Goal: Task Accomplishment & Management: Manage account settings

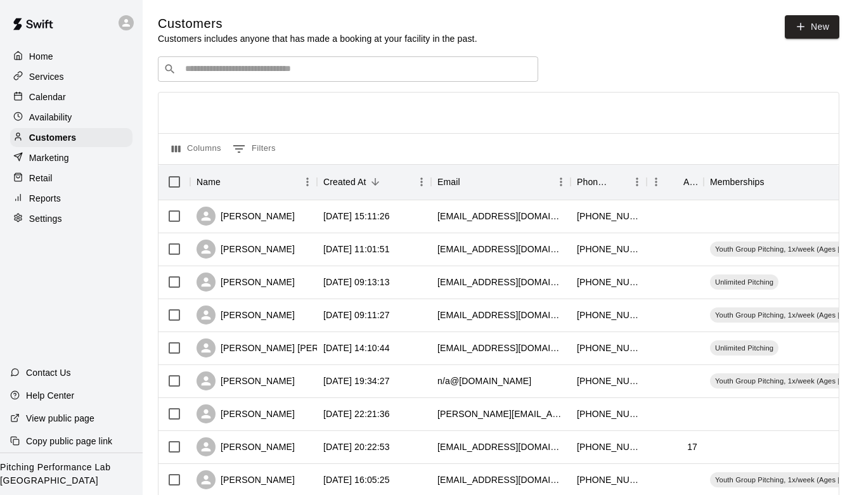
click at [59, 125] on div "Availability" at bounding box center [71, 117] width 122 height 19
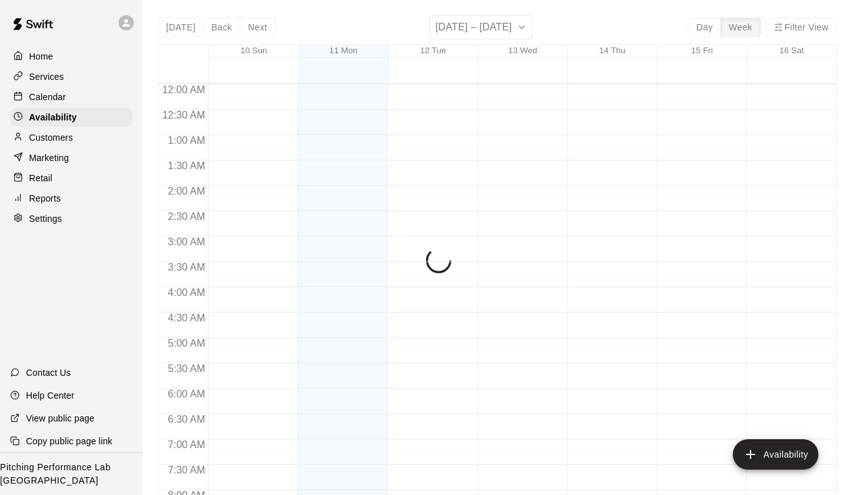
scroll to position [792, 0]
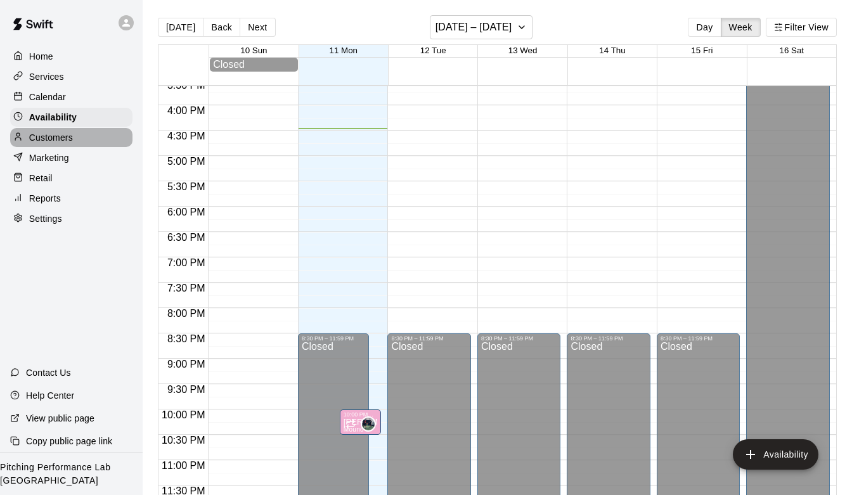
click at [56, 136] on p "Customers" at bounding box center [51, 137] width 44 height 13
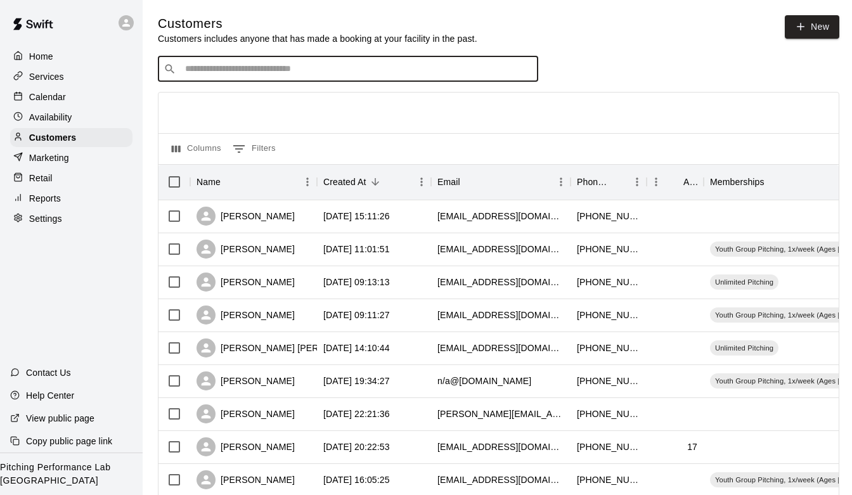
click at [222, 64] on input "Search customers by name or email" at bounding box center [356, 69] width 351 height 13
type input "*******"
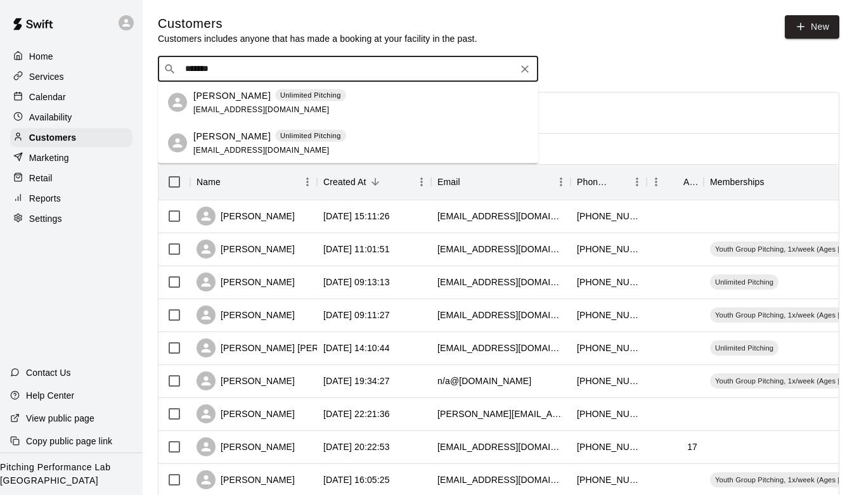
click at [210, 92] on p "[PERSON_NAME]" at bounding box center [231, 95] width 77 height 13
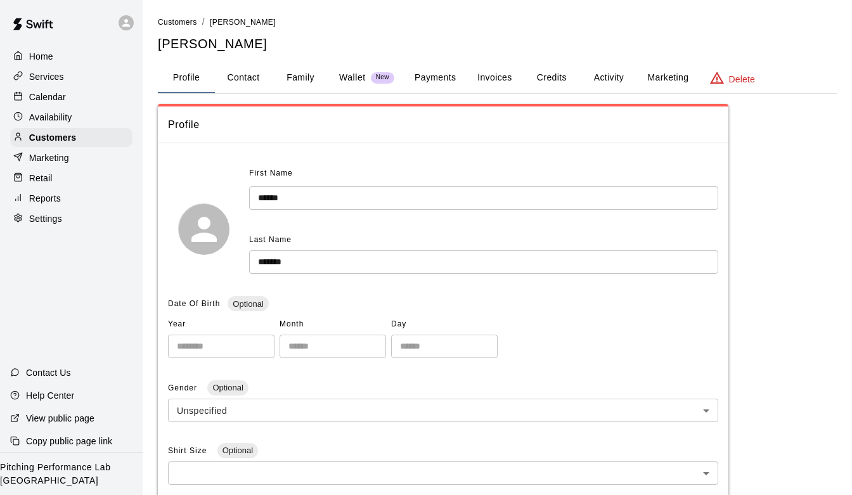
click at [612, 82] on button "Activity" at bounding box center [608, 78] width 57 height 30
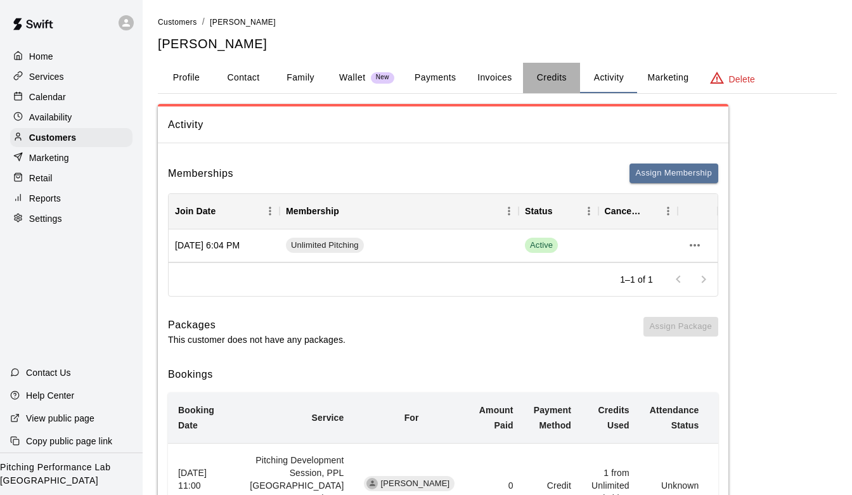
click at [549, 77] on button "Credits" at bounding box center [551, 78] width 57 height 30
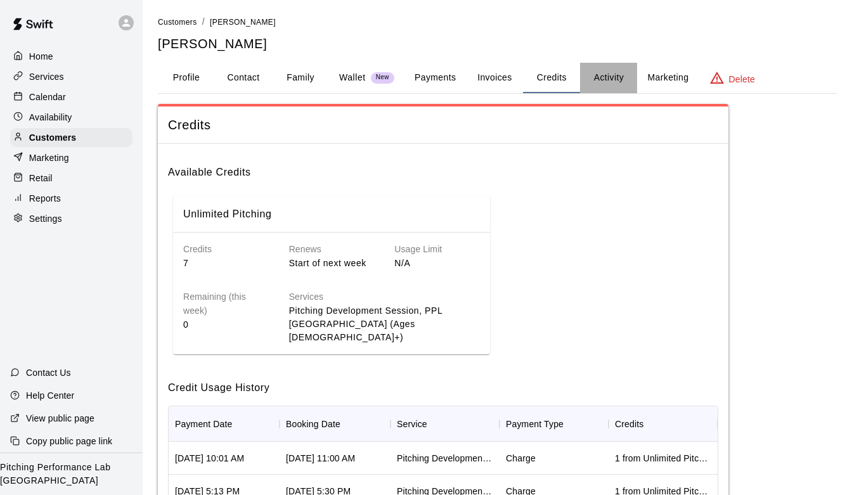
click at [600, 76] on button "Activity" at bounding box center [608, 78] width 57 height 30
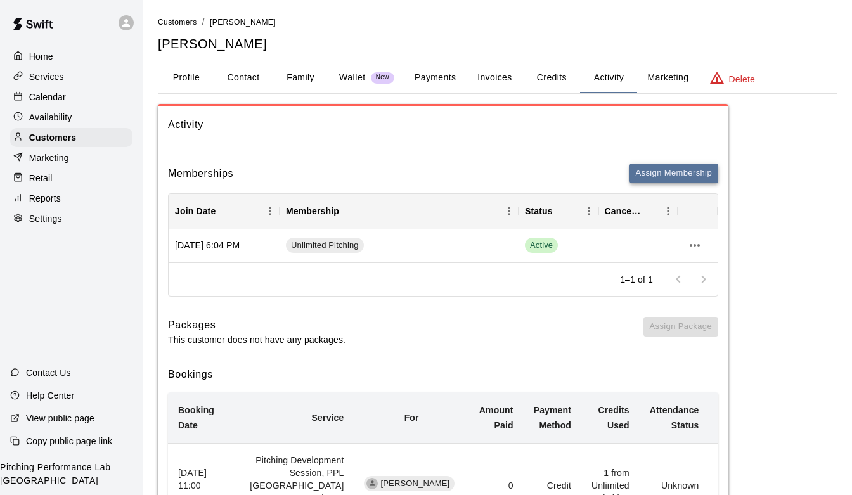
click at [644, 171] on button "Assign Membership" at bounding box center [673, 174] width 89 height 20
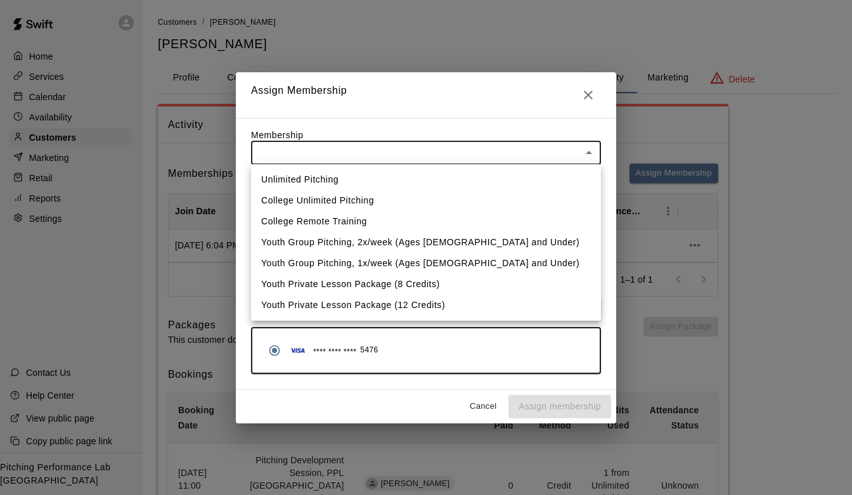
click at [515, 171] on li "Unlimited Pitching" at bounding box center [426, 179] width 350 height 21
type input "**********"
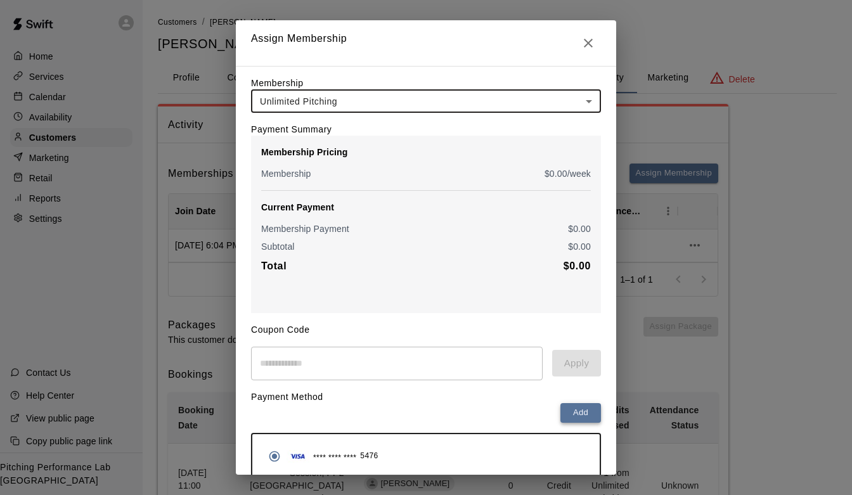
scroll to position [98, 0]
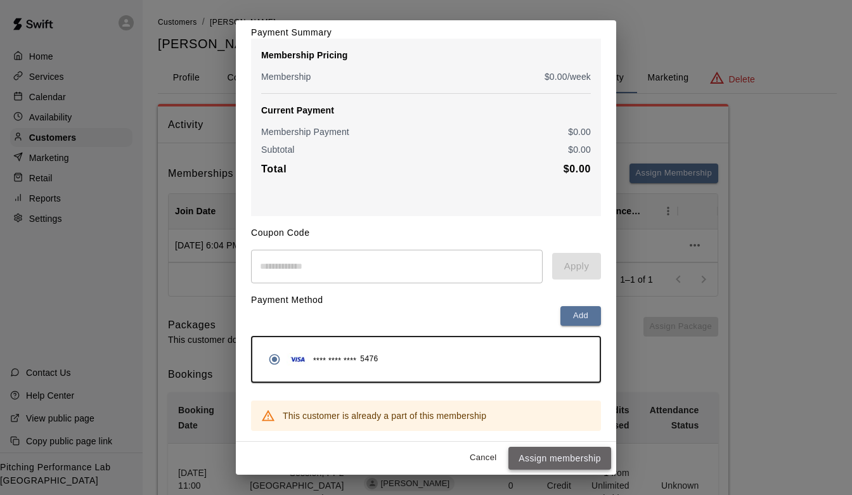
click at [555, 456] on button "Assign membership" at bounding box center [559, 458] width 103 height 23
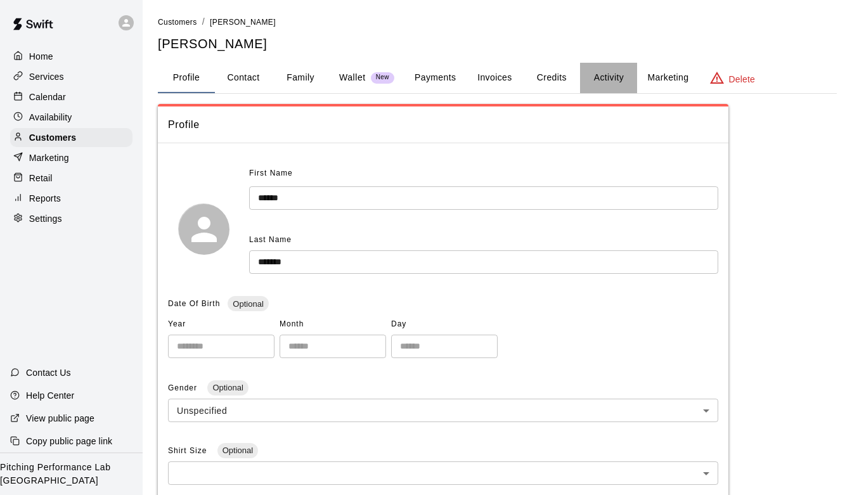
click at [601, 80] on button "Activity" at bounding box center [608, 78] width 57 height 30
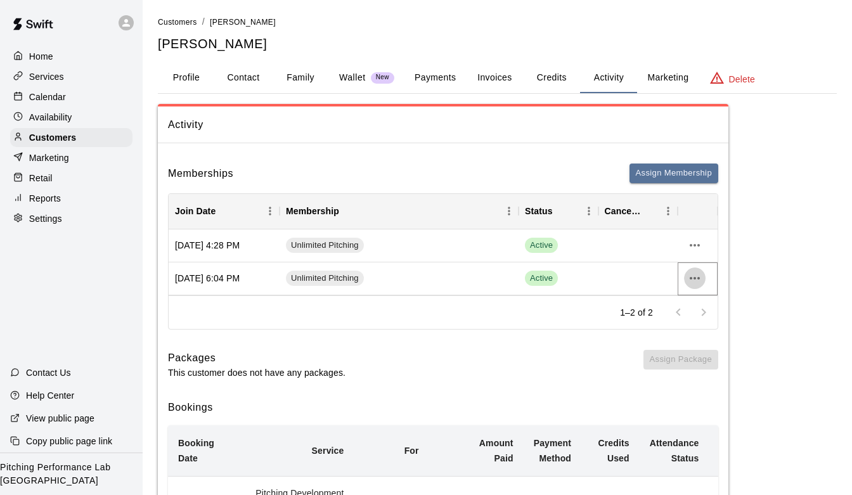
click at [694, 278] on icon "more actions" at bounding box center [694, 278] width 15 height 15
click at [698, 326] on li "Cancel" at bounding box center [720, 325] width 72 height 21
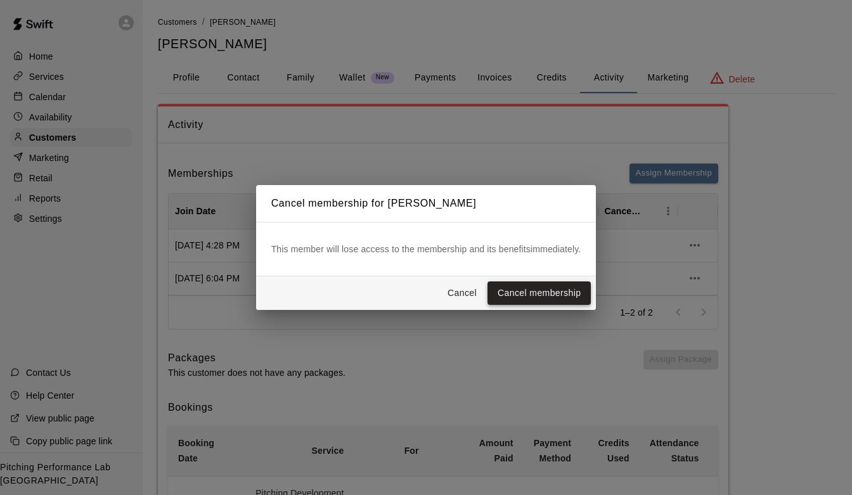
click at [566, 287] on button "Cancel membership" at bounding box center [538, 292] width 103 height 23
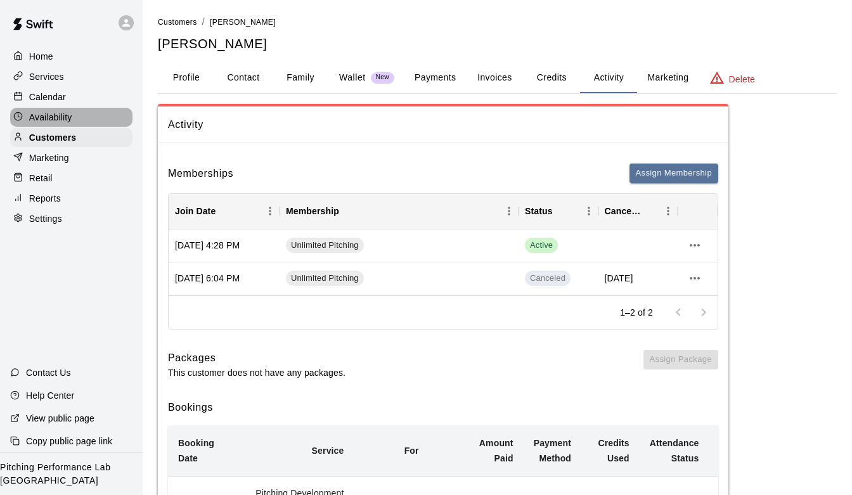
click at [60, 115] on p "Availability" at bounding box center [50, 117] width 43 height 13
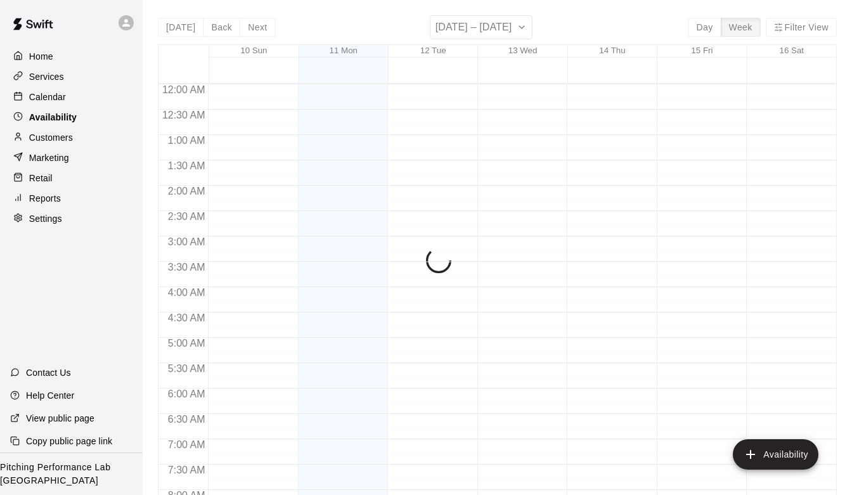
scroll to position [792, 0]
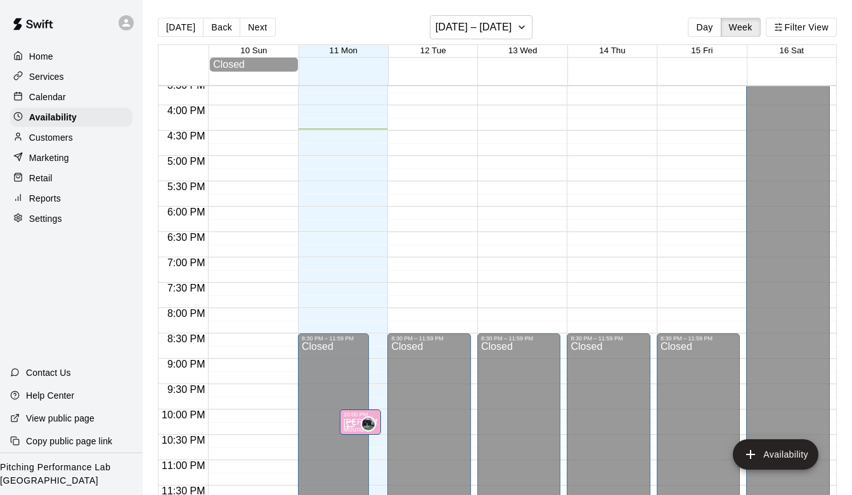
click at [58, 129] on div "Customers" at bounding box center [71, 137] width 122 height 19
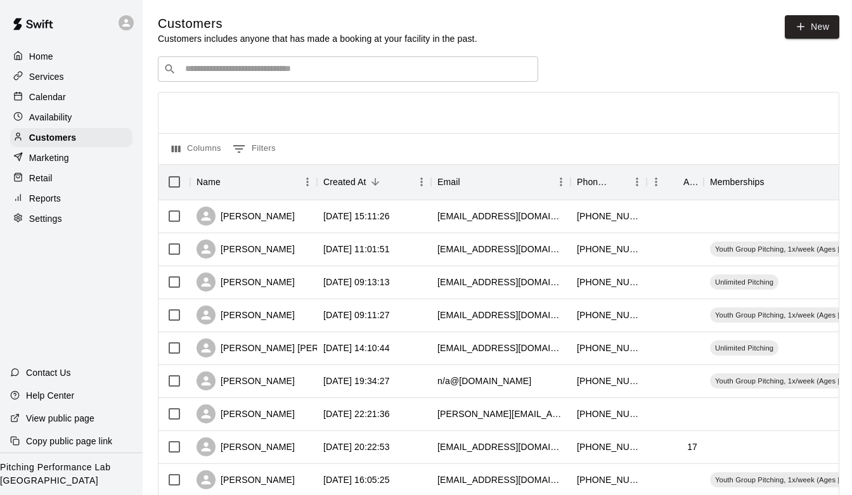
click at [74, 59] on div "Home" at bounding box center [71, 56] width 122 height 19
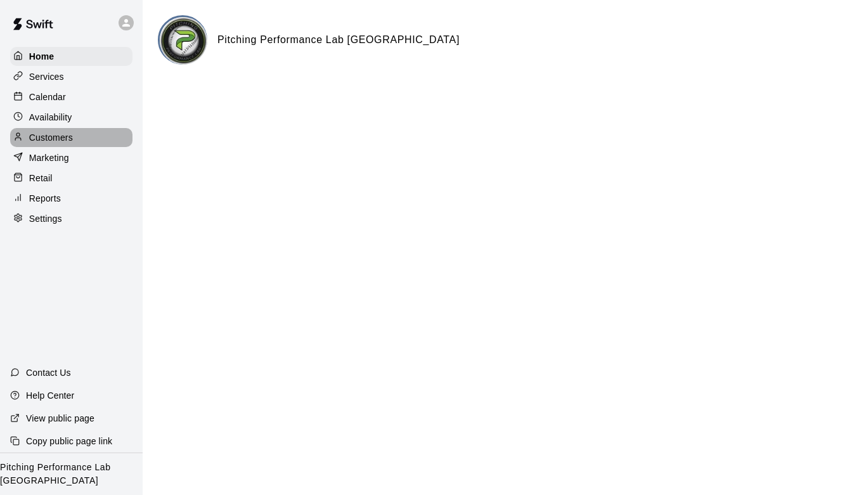
click at [55, 136] on p "Customers" at bounding box center [51, 137] width 44 height 13
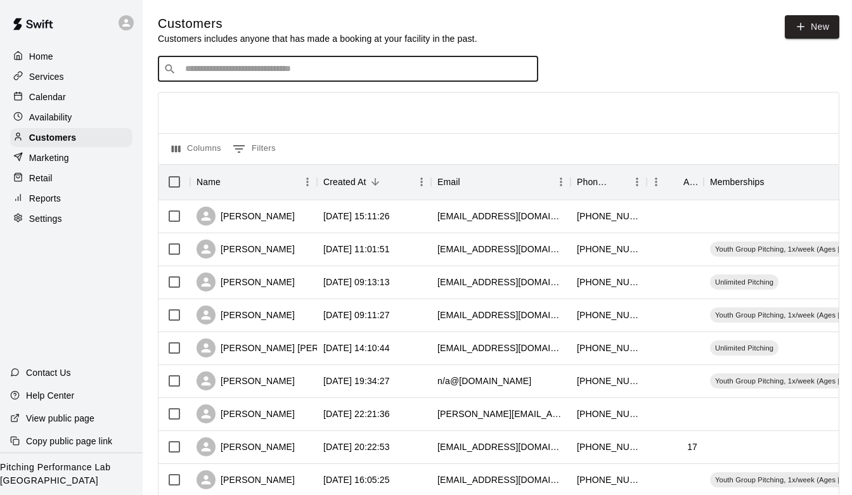
click at [236, 64] on input "Search customers by name or email" at bounding box center [356, 69] width 351 height 13
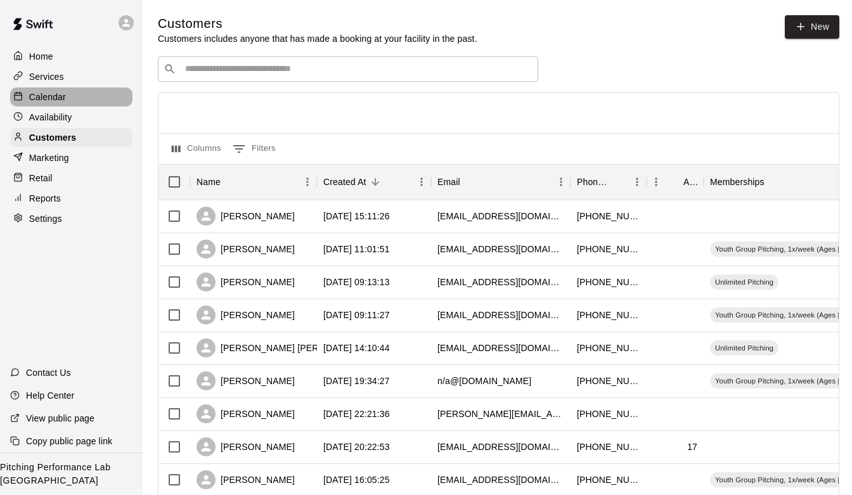
click at [75, 94] on div "Calendar" at bounding box center [71, 96] width 122 height 19
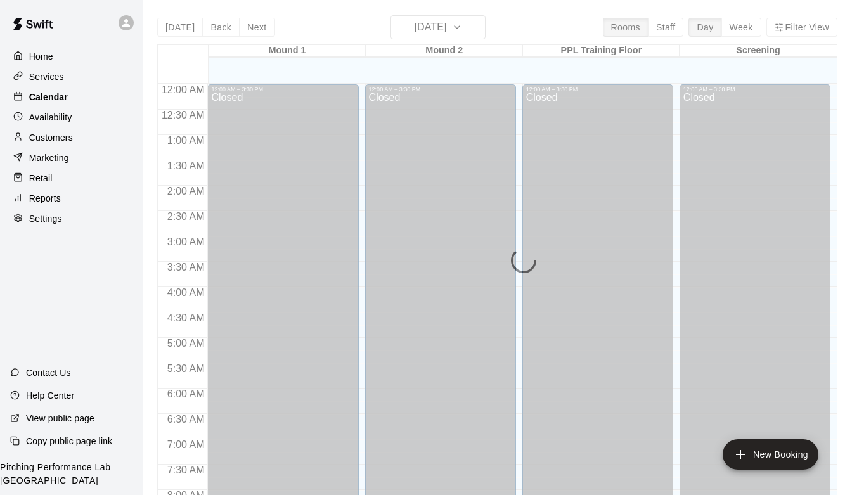
scroll to position [754, 0]
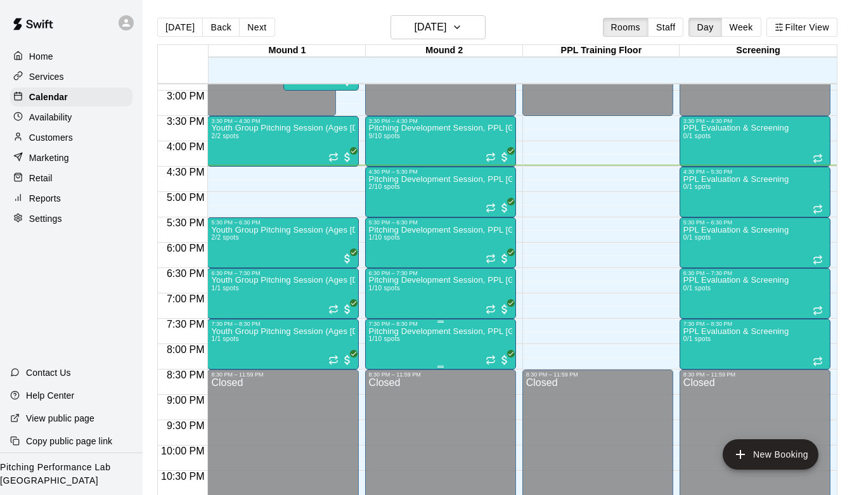
click at [430, 332] on p "Pitching Development Session, PPL [GEOGRAPHIC_DATA] (Ages [DEMOGRAPHIC_DATA]+)" at bounding box center [440, 332] width 143 height 0
click at [369, 376] on button "edit" at bounding box center [381, 375] width 25 height 25
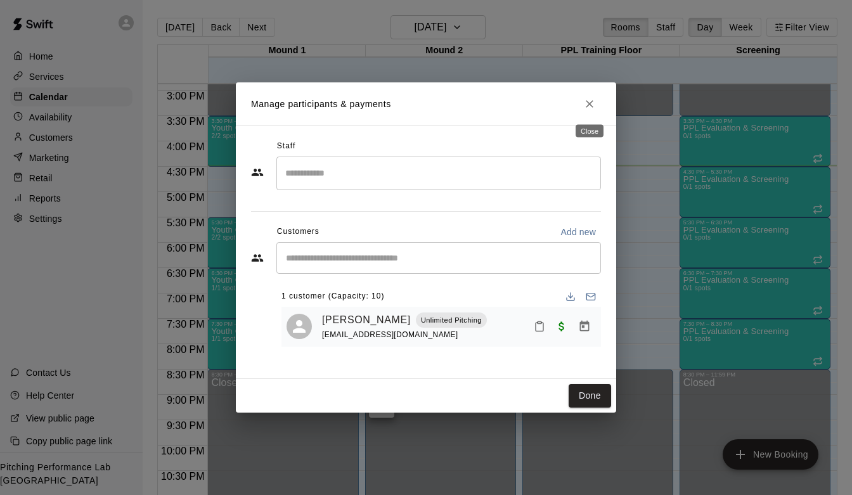
click at [598, 98] on button "Close" at bounding box center [589, 104] width 23 height 23
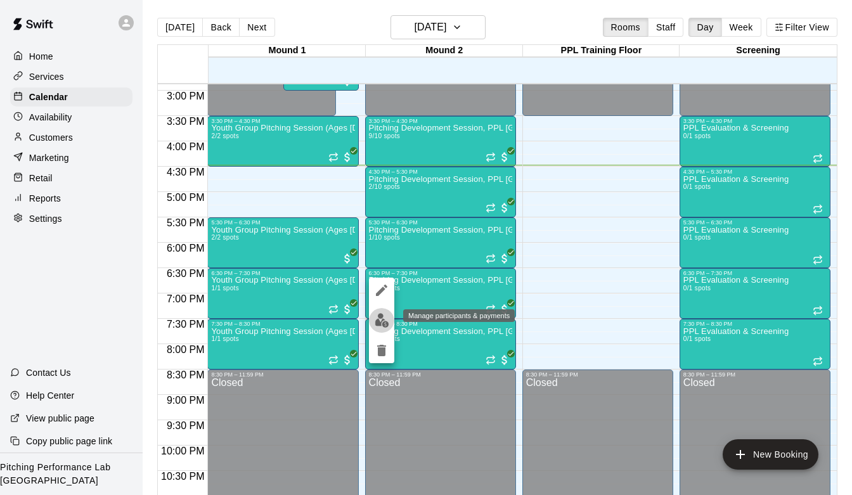
click at [385, 323] on img "edit" at bounding box center [382, 320] width 15 height 15
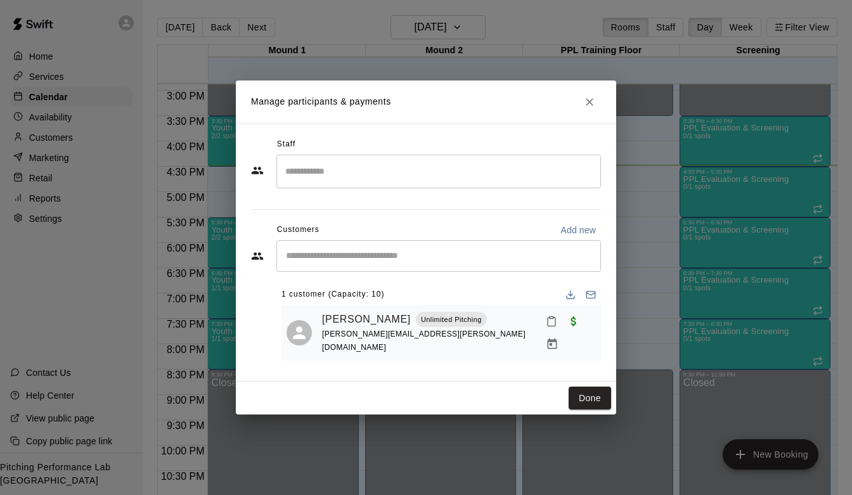
click at [591, 101] on icon "Close" at bounding box center [589, 102] width 13 height 13
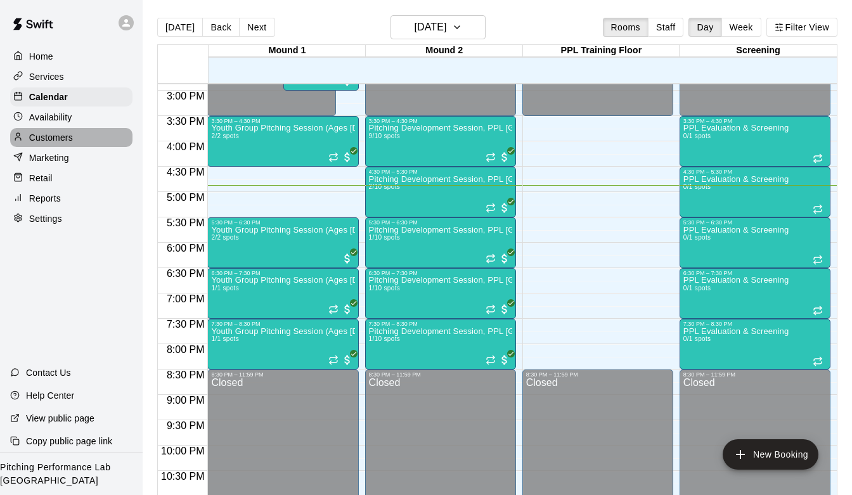
click at [77, 136] on div "Customers" at bounding box center [71, 137] width 122 height 19
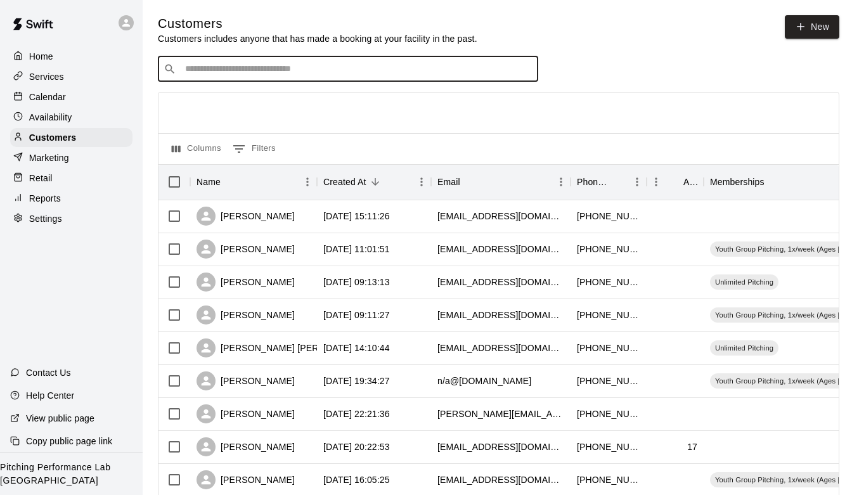
click at [319, 74] on input "Search customers by name or email" at bounding box center [356, 69] width 351 height 13
type input "*"
type input "*******"
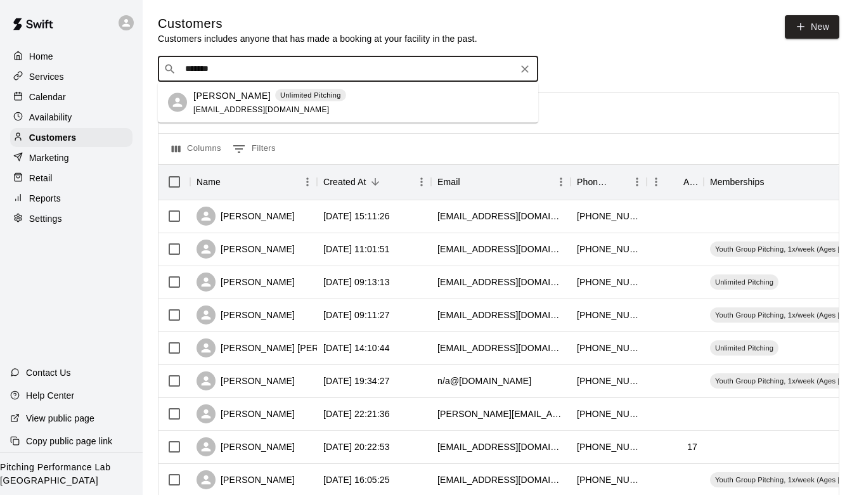
click at [310, 106] on div "Derek Caswell Unlimited Pitching derekrcaswell@gmail.com" at bounding box center [269, 102] width 153 height 27
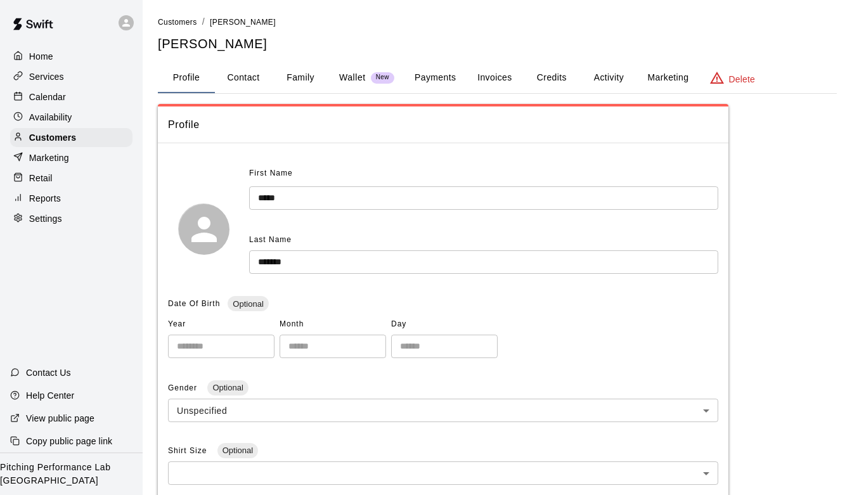
click at [595, 79] on button "Activity" at bounding box center [608, 78] width 57 height 30
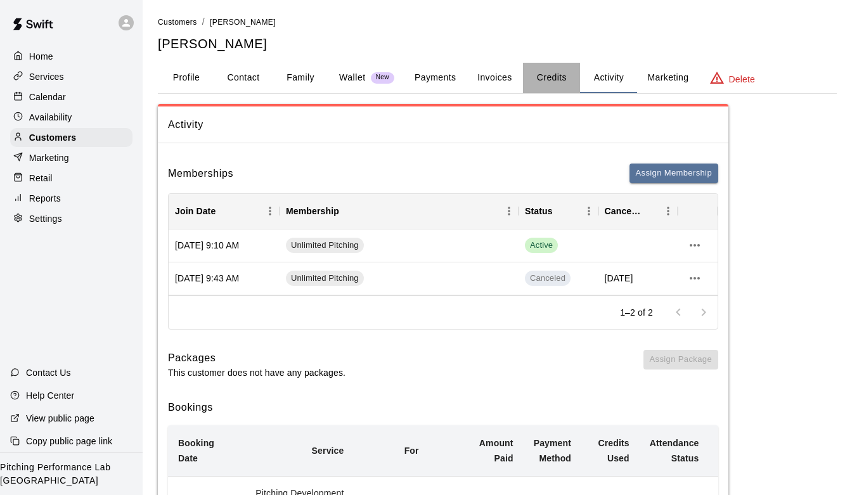
click at [550, 82] on button "Credits" at bounding box center [551, 78] width 57 height 30
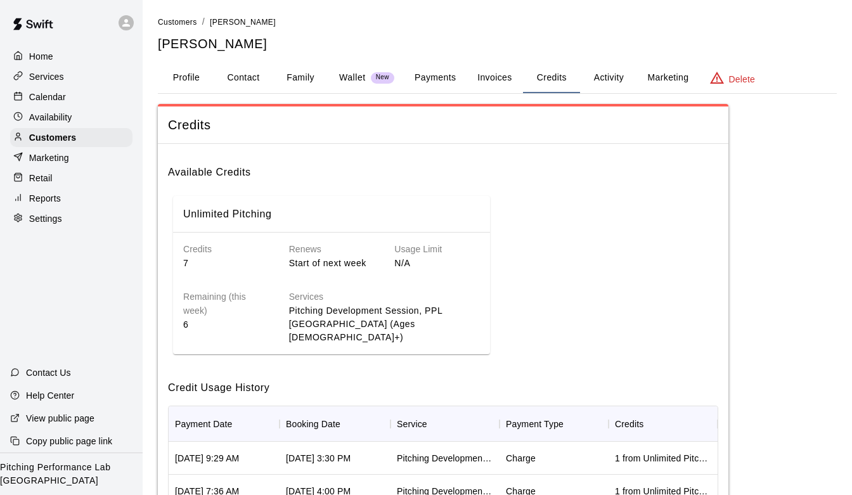
click at [606, 86] on button "Activity" at bounding box center [608, 78] width 57 height 30
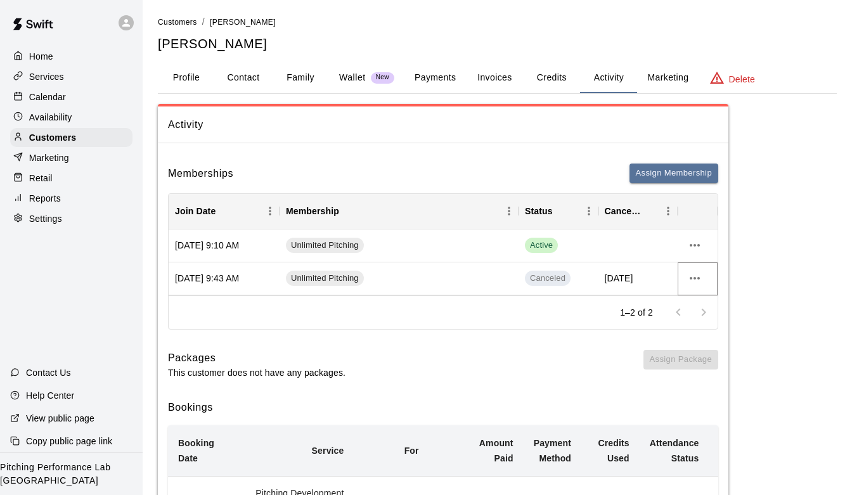
click at [696, 278] on icon "more actions" at bounding box center [694, 278] width 15 height 15
click at [51, 65] on div at bounding box center [426, 247] width 852 height 495
click at [50, 53] on p "Home" at bounding box center [41, 56] width 24 height 13
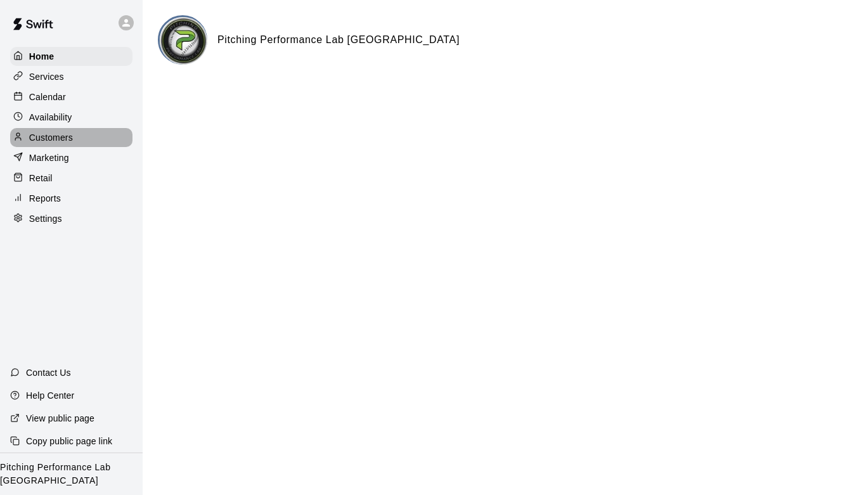
click at [73, 141] on div "Customers" at bounding box center [71, 137] width 122 height 19
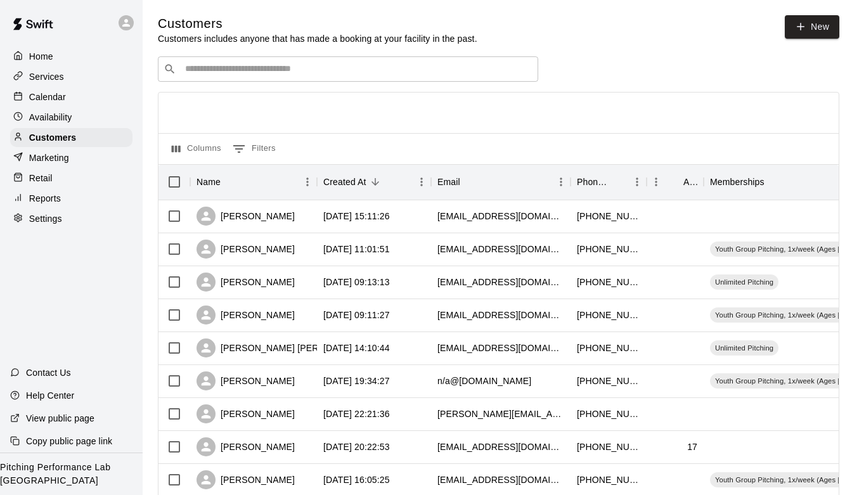
click at [270, 69] on input "Search customers by name or email" at bounding box center [356, 69] width 351 height 13
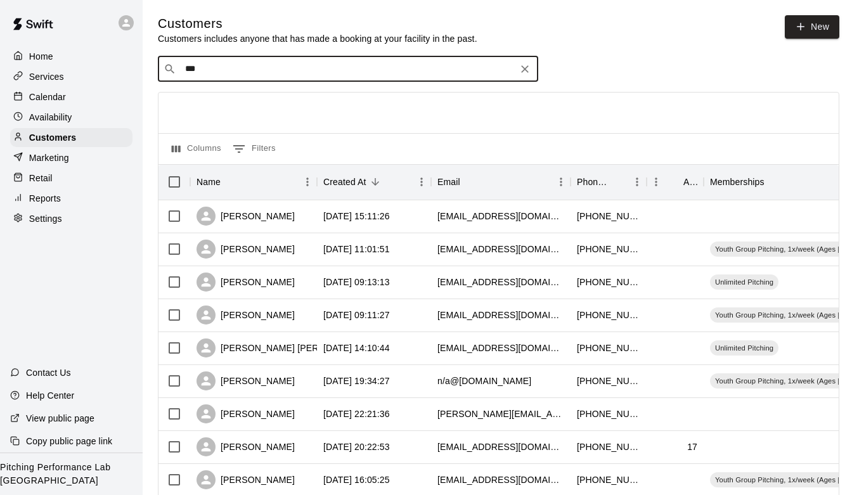
type input "****"
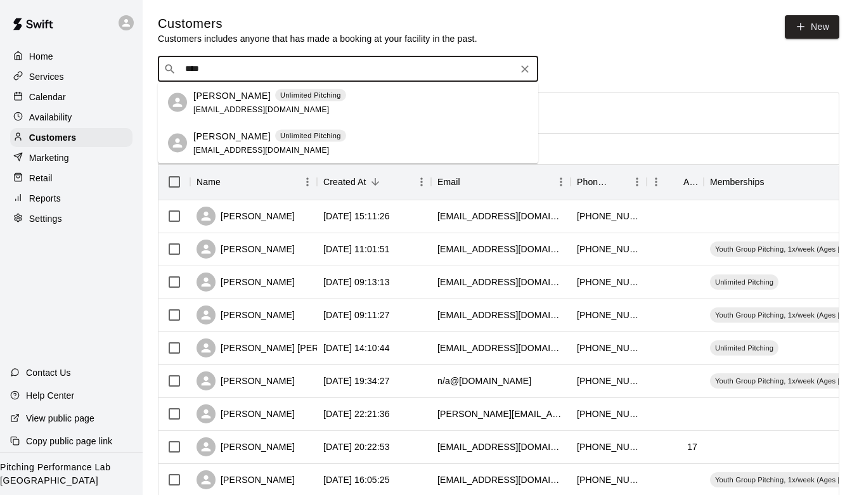
click at [219, 98] on p "Ronnie Kuerzi" at bounding box center [231, 95] width 77 height 13
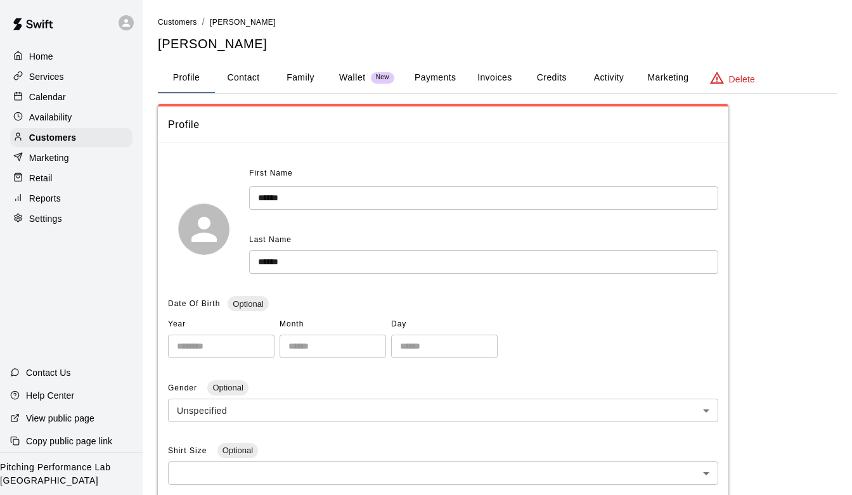
click at [607, 85] on button "Activity" at bounding box center [608, 78] width 57 height 30
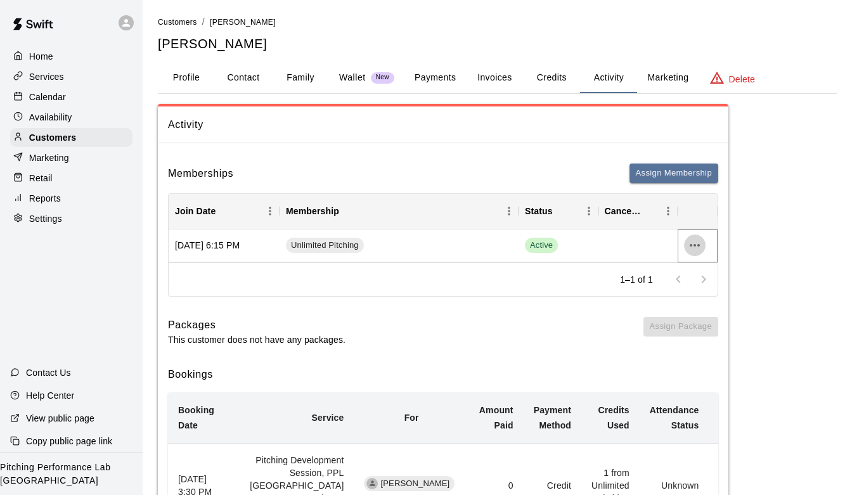
click at [700, 240] on icon "more actions" at bounding box center [694, 245] width 15 height 15
click at [705, 288] on li "Cancel" at bounding box center [720, 292] width 72 height 21
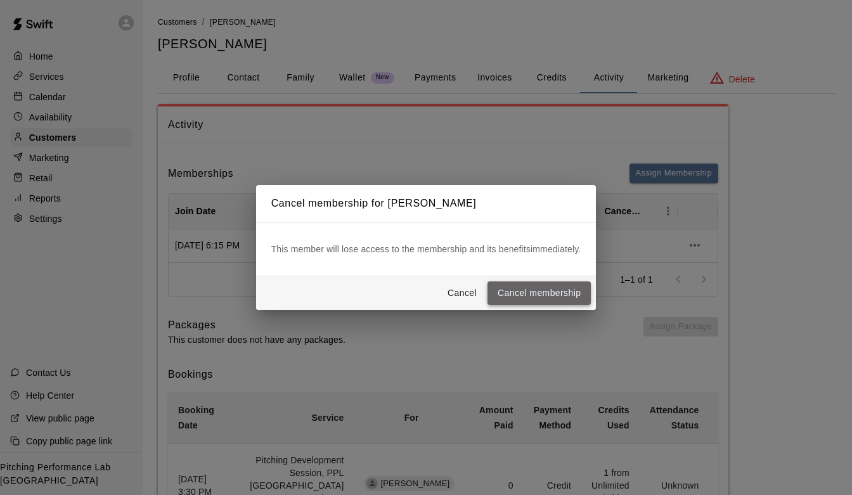
click at [532, 288] on button "Cancel membership" at bounding box center [538, 292] width 103 height 23
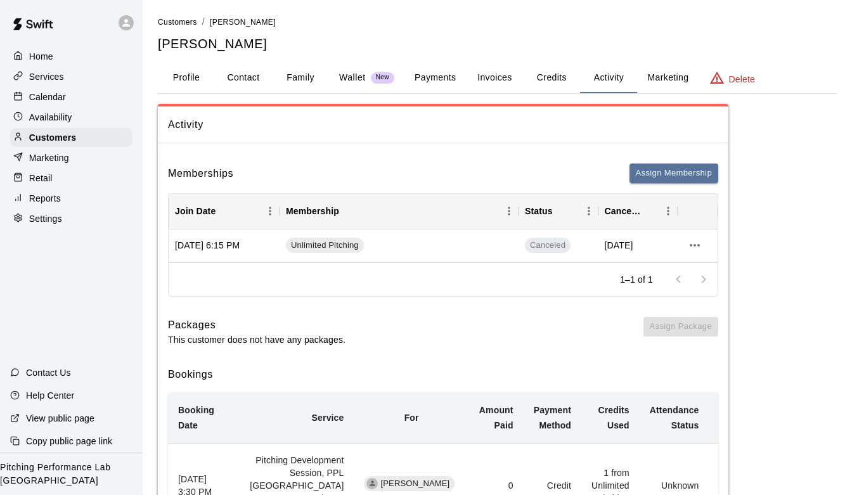
click at [681, 174] on button "Assign Membership" at bounding box center [673, 174] width 89 height 20
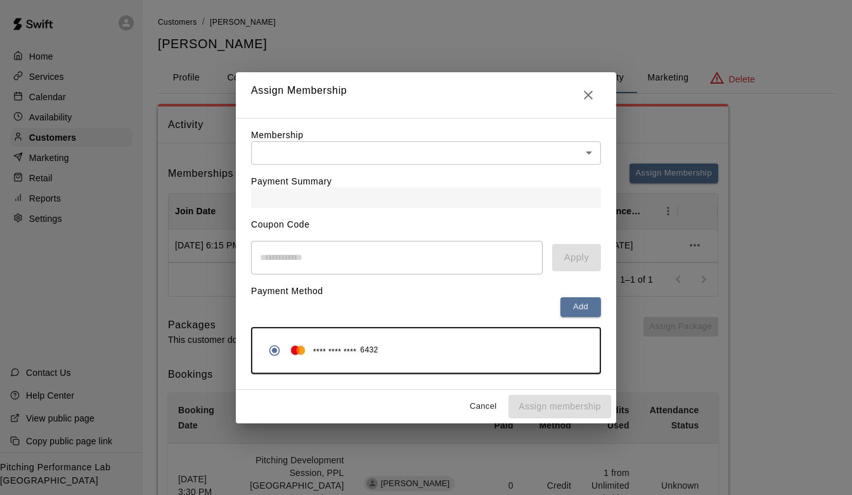
click at [568, 167] on div "Payment Summary" at bounding box center [426, 186] width 350 height 43
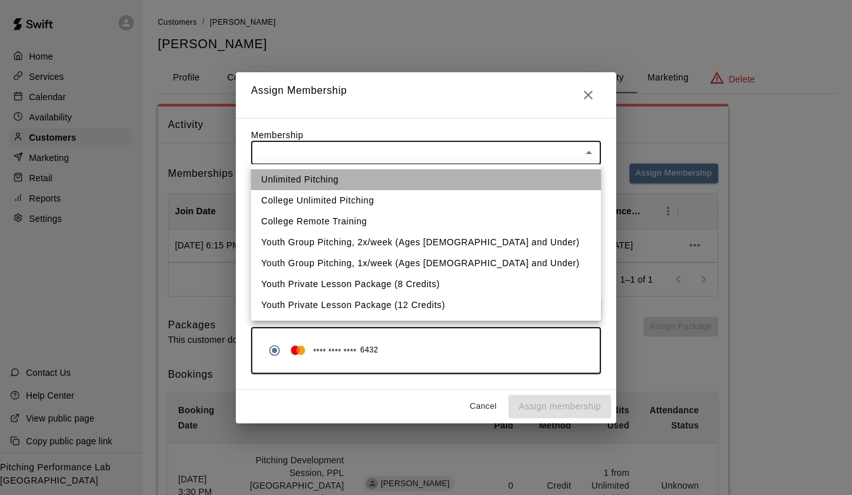
click at [484, 172] on li "Unlimited Pitching" at bounding box center [426, 179] width 350 height 21
type input "**********"
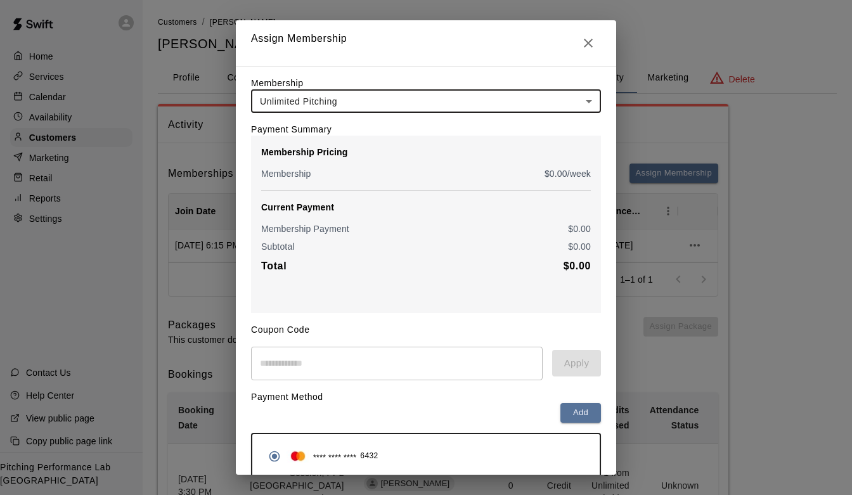
scroll to position [55, 0]
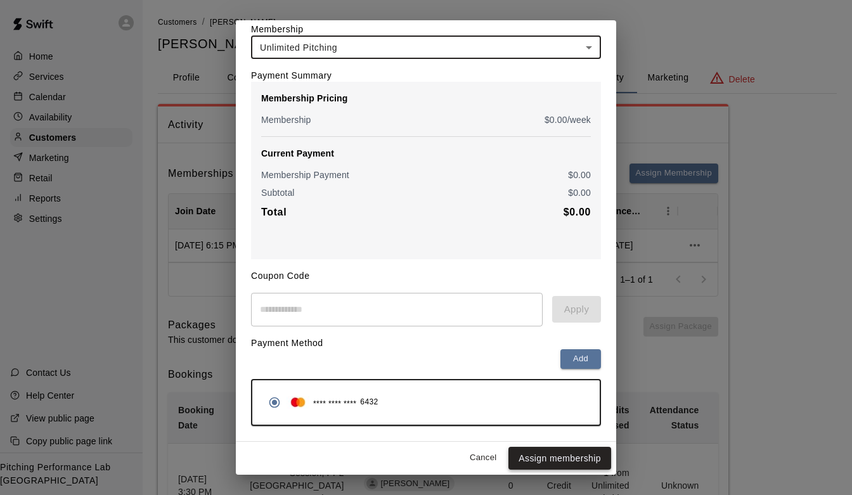
click at [551, 449] on button "Assign membership" at bounding box center [559, 458] width 103 height 23
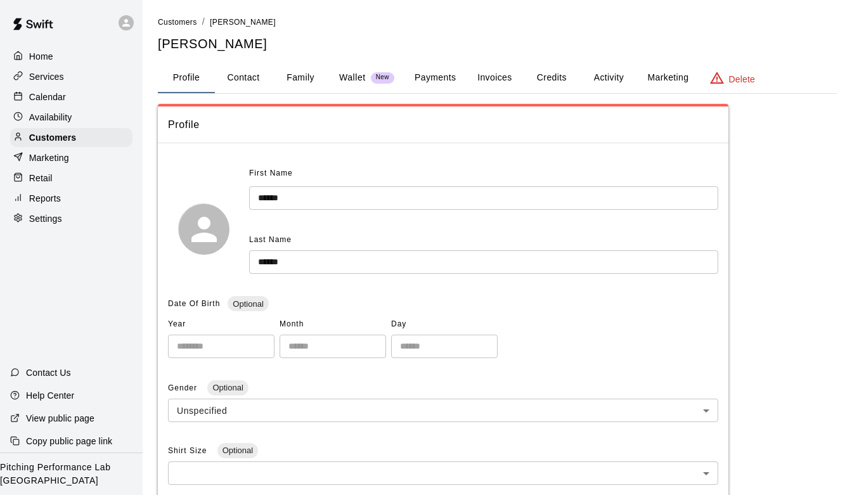
click at [55, 57] on div "Home" at bounding box center [71, 56] width 122 height 19
